Goal: Find specific page/section: Find specific page/section

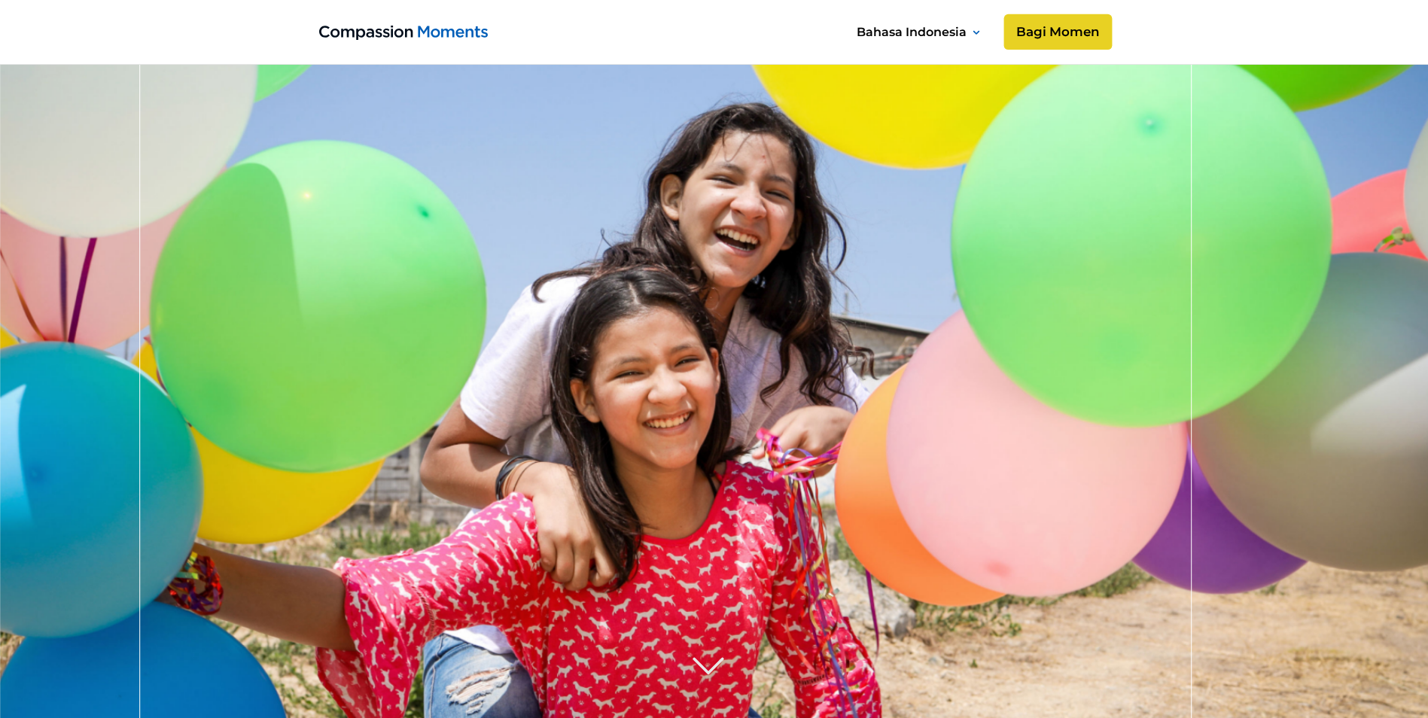
click at [1051, 26] on link "Bagi Momen" at bounding box center [1057, 32] width 108 height 36
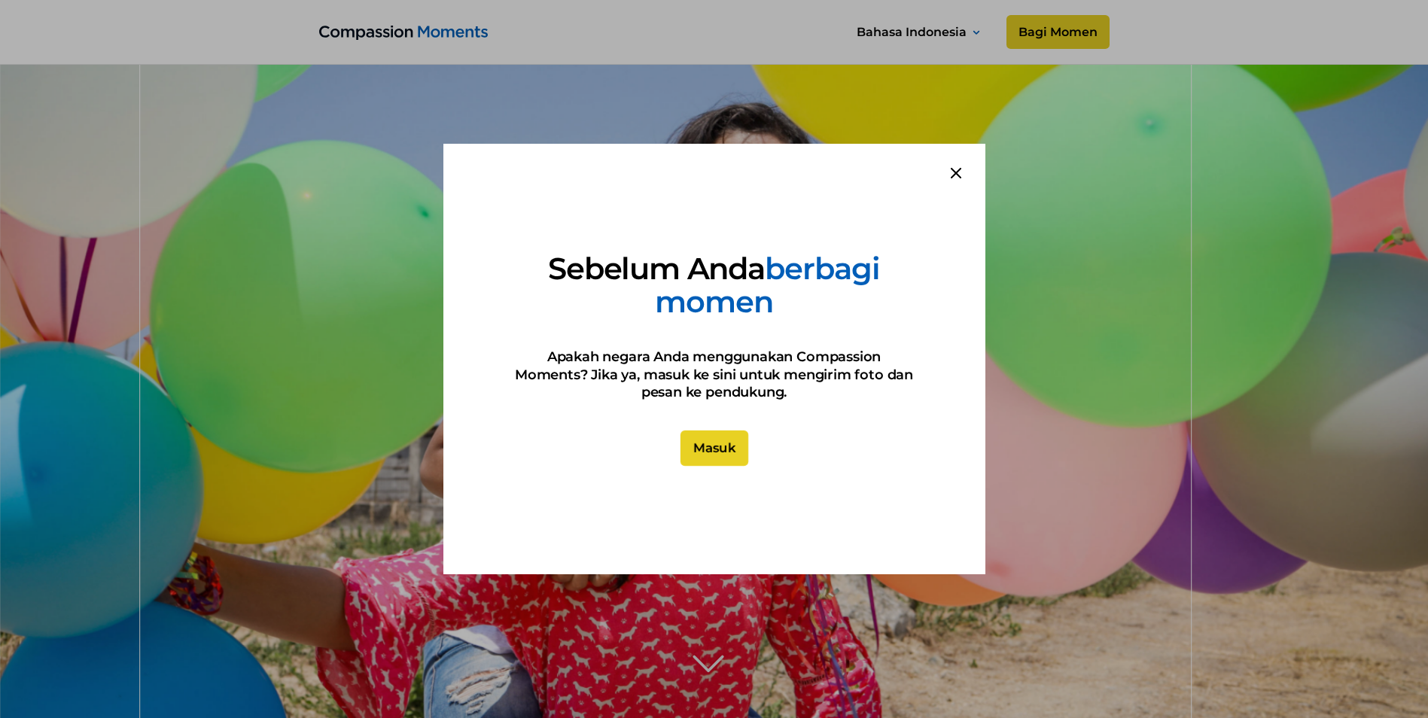
click at [728, 446] on link "Masuk" at bounding box center [714, 449] width 68 height 36
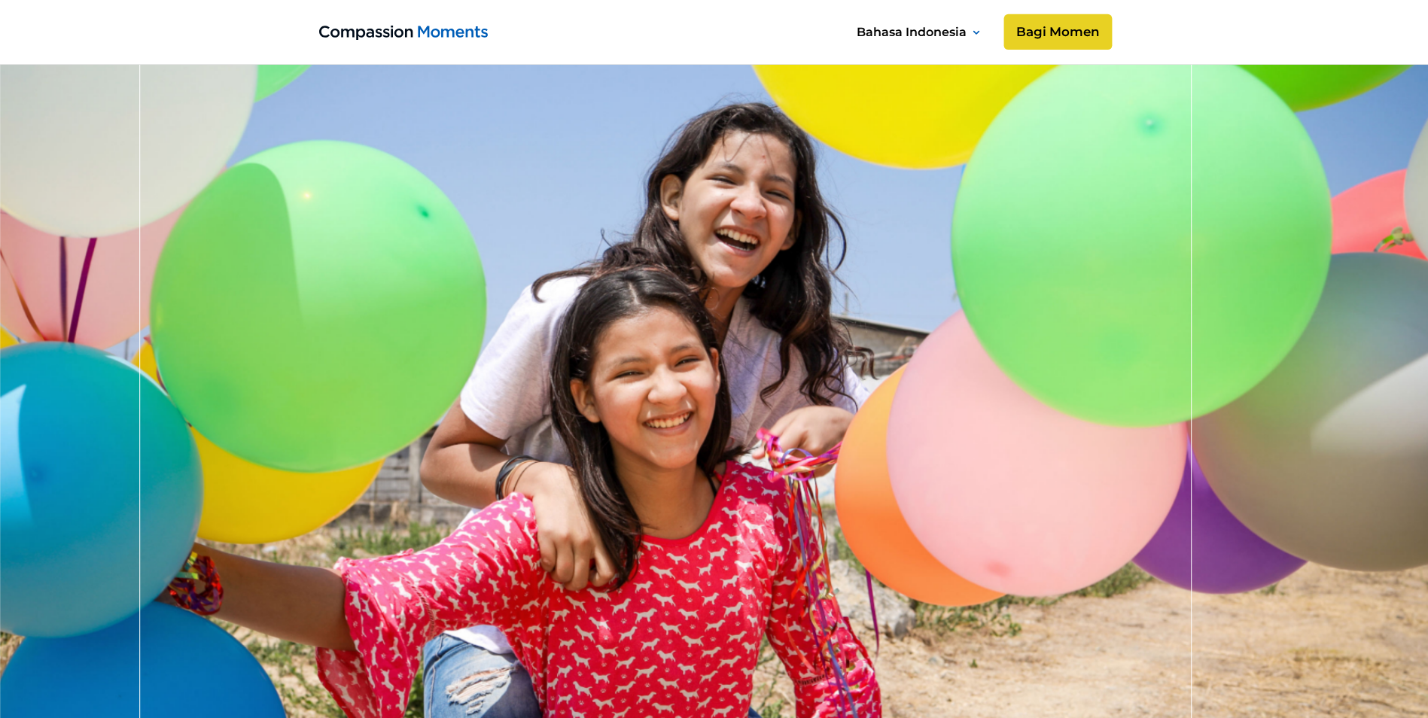
click at [1043, 32] on link "Bagi Momen" at bounding box center [1057, 32] width 108 height 36
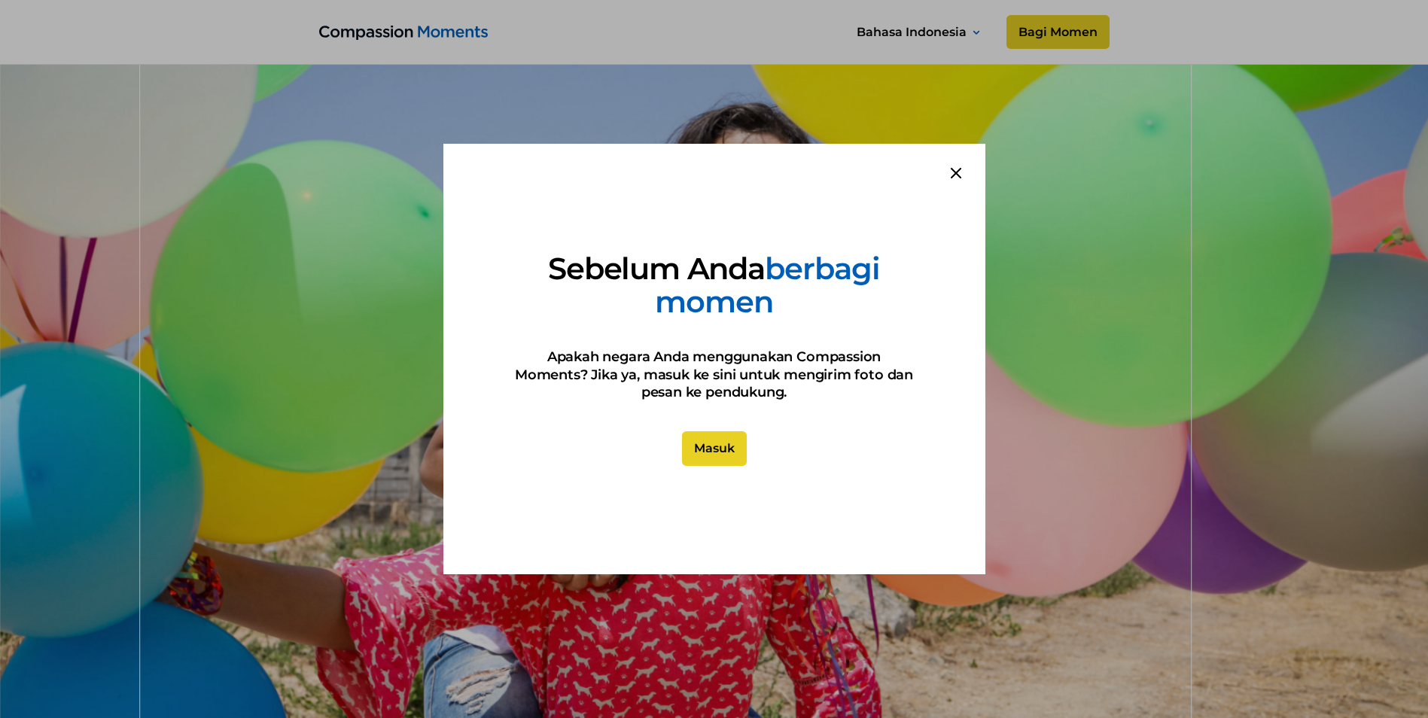
click at [958, 175] on icon at bounding box center [956, 173] width 11 height 11
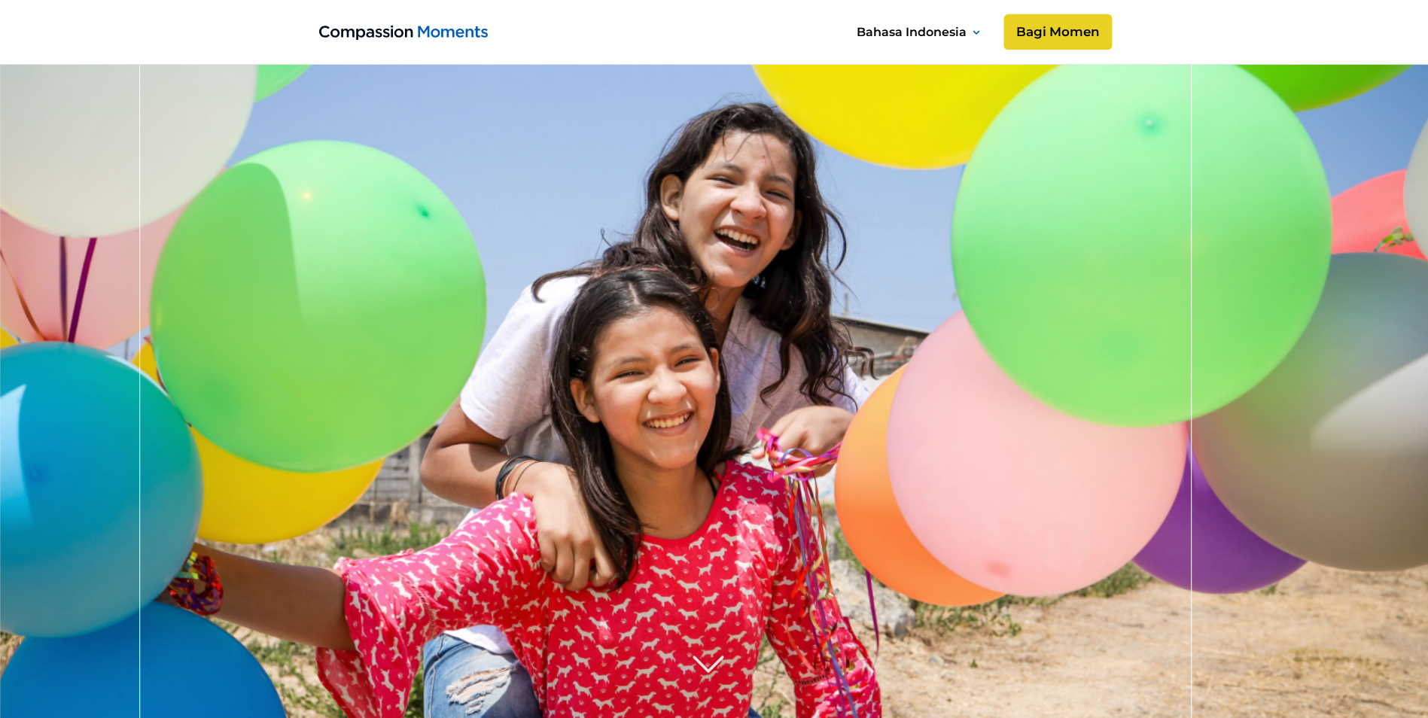
click at [1064, 38] on link "Bagi Momen" at bounding box center [1057, 32] width 108 height 36
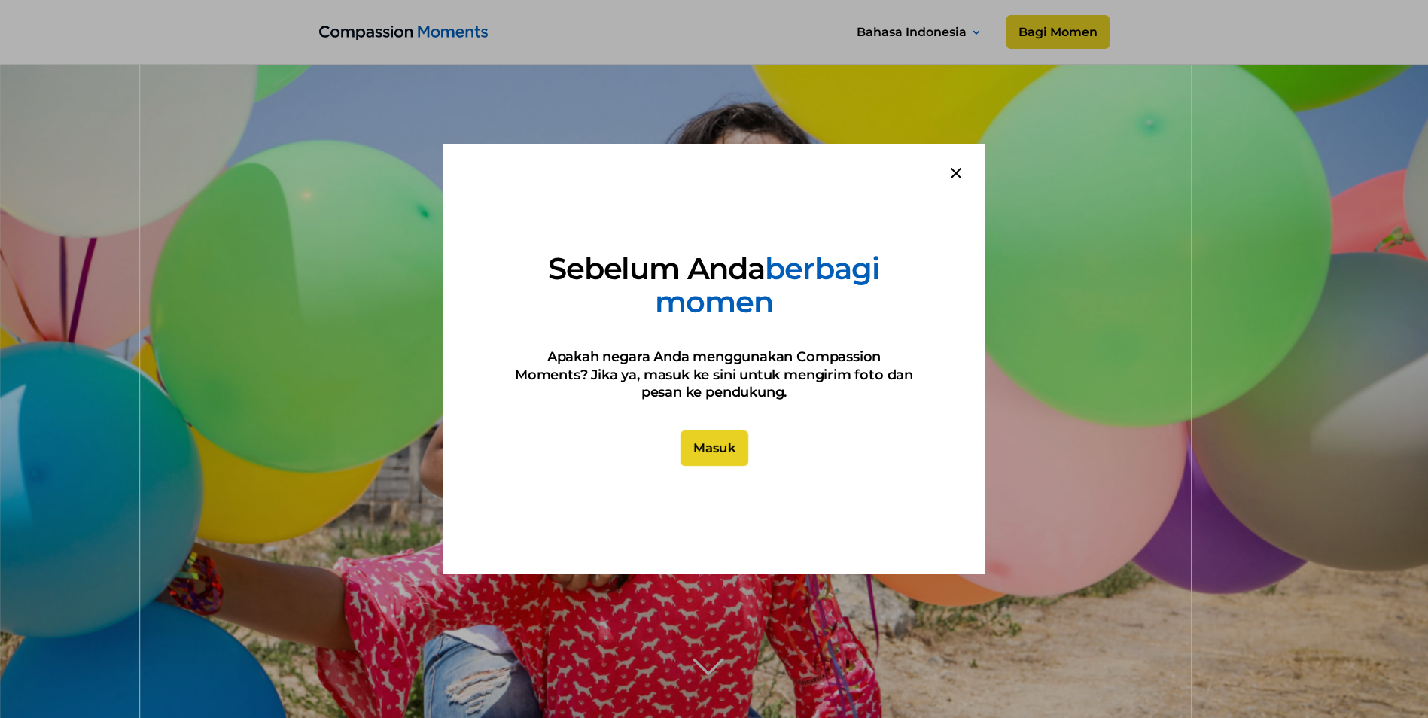
click at [702, 446] on link "Masuk" at bounding box center [714, 449] width 68 height 36
